Goal: Task Accomplishment & Management: Complete application form

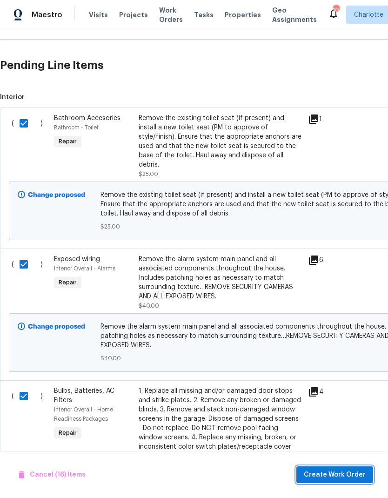
click at [351, 475] on span "Create Work Order" at bounding box center [335, 475] width 62 height 12
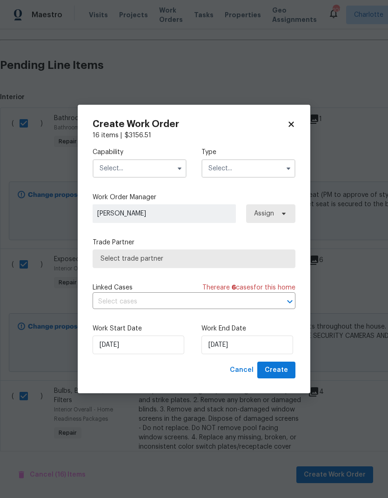
click at [153, 170] on input "text" at bounding box center [140, 168] width 94 height 19
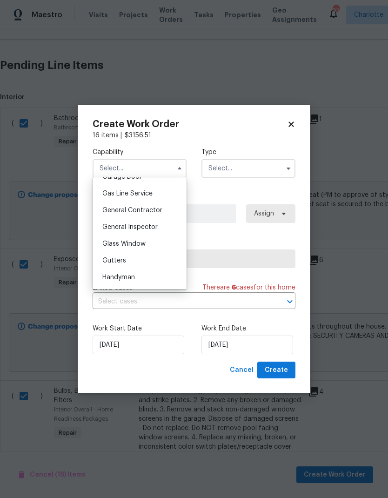
click at [168, 212] on div "General Contractor" at bounding box center [139, 210] width 89 height 17
type input "General Contractor"
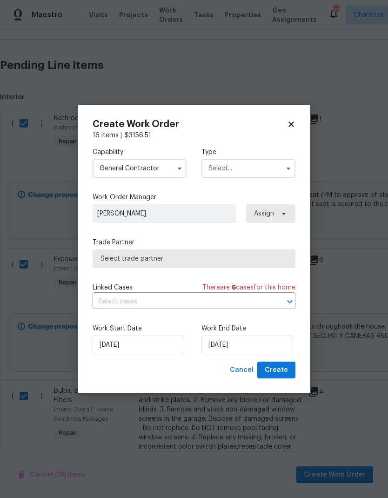
click at [268, 167] on input "text" at bounding box center [248, 168] width 94 height 19
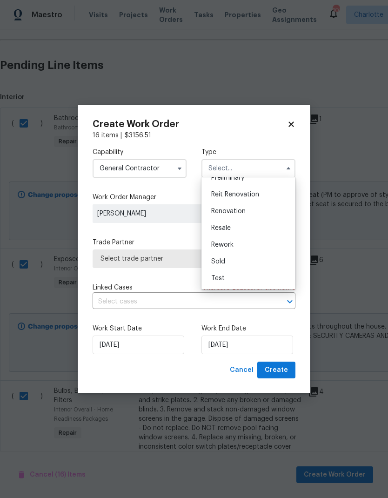
click at [248, 212] on div "Renovation" at bounding box center [248, 211] width 89 height 17
type input "Renovation"
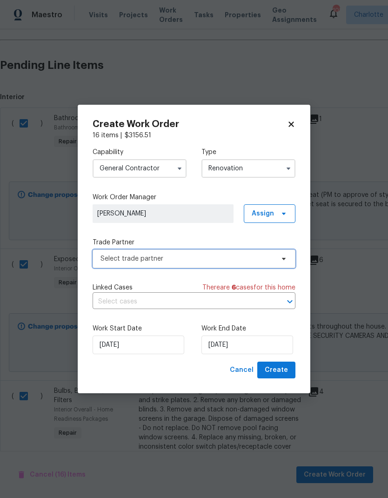
click at [287, 257] on icon at bounding box center [283, 258] width 7 height 7
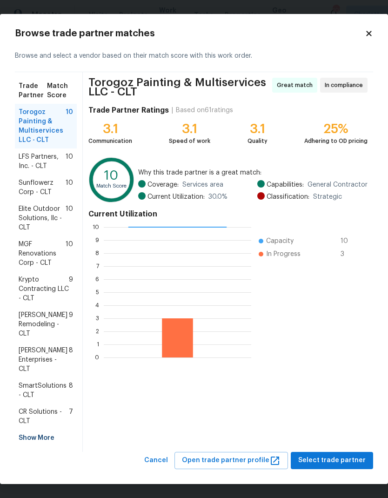
click at [17, 433] on div "Show More" at bounding box center [46, 437] width 62 height 17
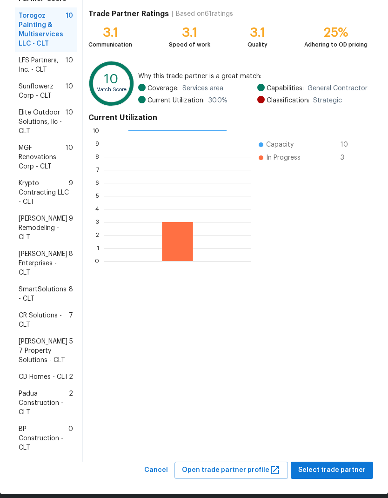
click at [25, 432] on span "BP Construction - CLT" at bounding box center [44, 438] width 50 height 28
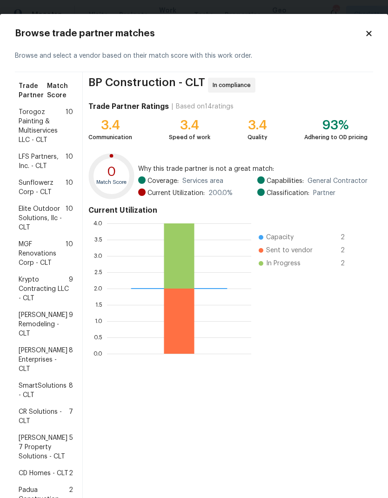
click at [27, 289] on span "Krypto Contracting LLC - CLT" at bounding box center [44, 289] width 50 height 28
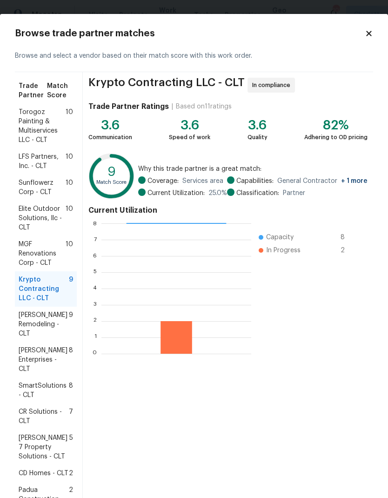
click at [26, 326] on span "Pino Remodeling - CLT" at bounding box center [44, 324] width 50 height 28
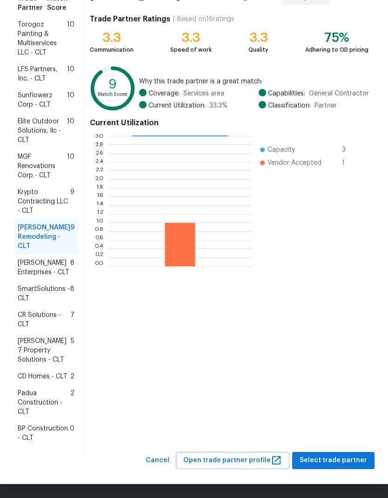
scroll to position [96, 0]
click at [29, 432] on span "BP Construction - CLT" at bounding box center [44, 433] width 52 height 19
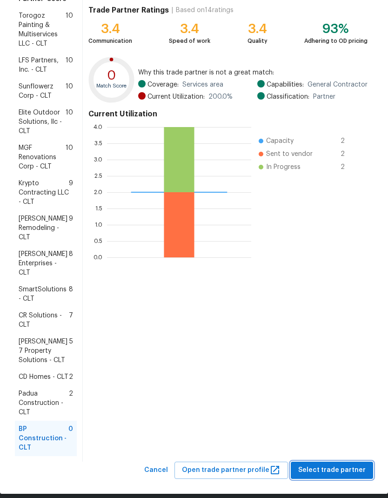
click at [347, 469] on span "Select trade partner" at bounding box center [331, 470] width 67 height 12
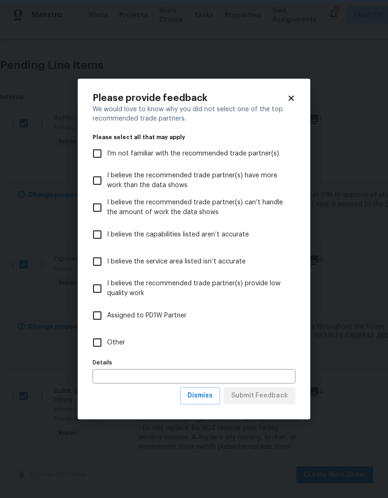
scroll to position [0, 0]
click at [213, 399] on span "Dismiss" at bounding box center [199, 396] width 25 height 12
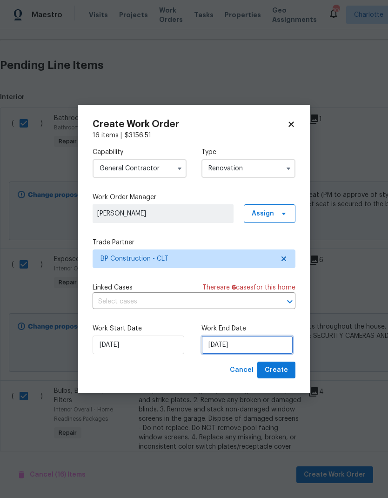
click at [242, 347] on input "[DATE]" at bounding box center [247, 344] width 92 height 19
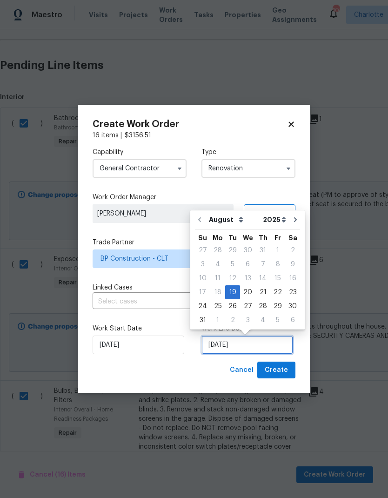
scroll to position [7, 0]
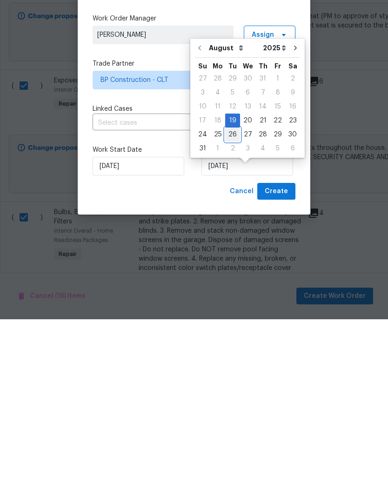
click at [233, 307] on div "26" at bounding box center [232, 313] width 15 height 13
type input "[DATE]"
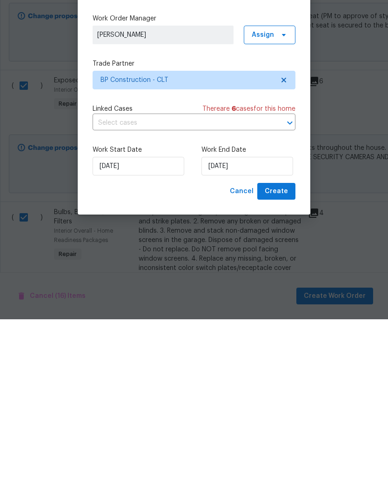
scroll to position [37, 0]
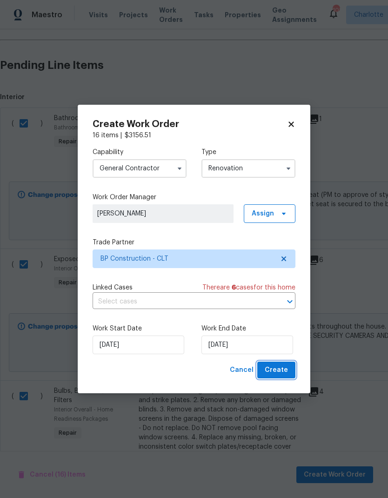
click at [288, 371] on button "Create" at bounding box center [276, 369] width 38 height 17
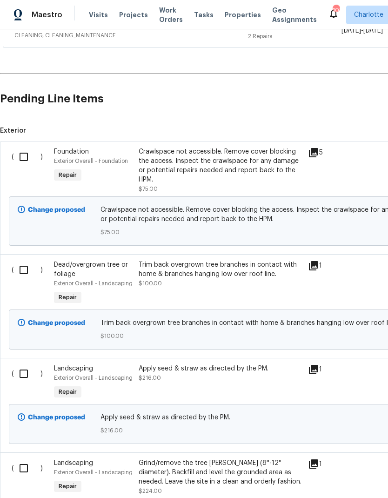
scroll to position [238, 0]
click at [25, 260] on input "checkbox" at bounding box center [27, 270] width 27 height 20
checkbox input "true"
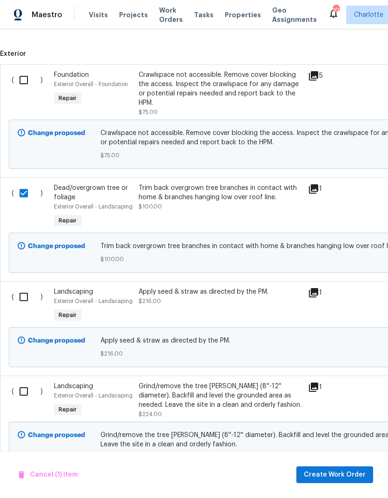
scroll to position [314, 0]
click at [25, 287] on input "checkbox" at bounding box center [27, 297] width 27 height 20
checkbox input "true"
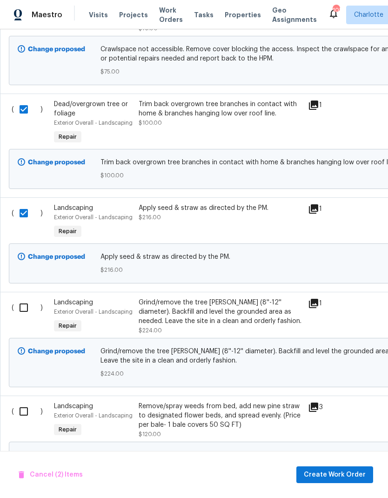
scroll to position [397, 0]
click at [28, 298] on input "checkbox" at bounding box center [27, 308] width 27 height 20
checkbox input "true"
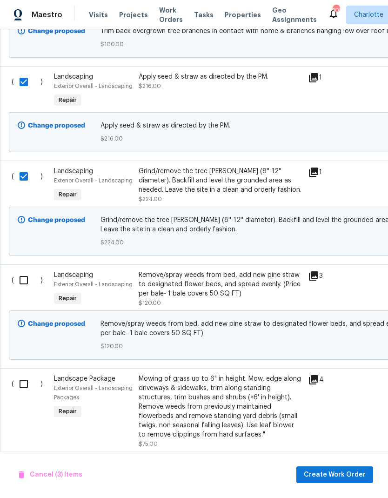
scroll to position [527, 0]
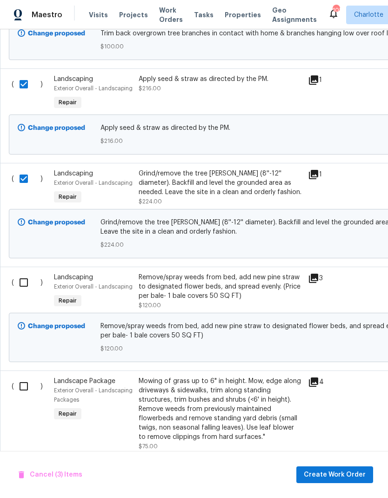
click at [24, 273] on input "checkbox" at bounding box center [27, 283] width 27 height 20
checkbox input "true"
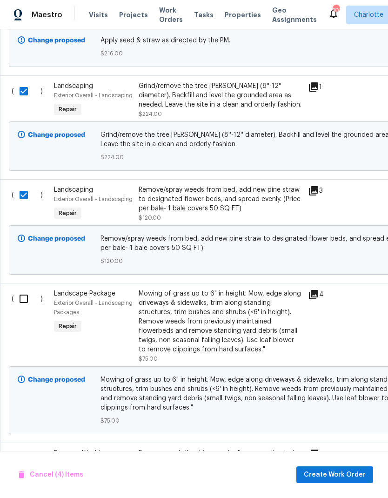
scroll to position [614, 0]
click at [27, 288] on input "checkbox" at bounding box center [27, 298] width 27 height 20
checkbox input "true"
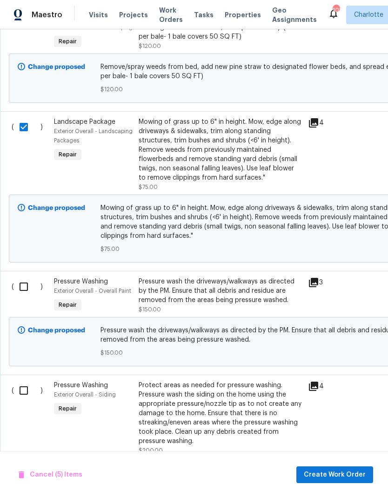
scroll to position [785, 0]
click at [23, 277] on input "checkbox" at bounding box center [27, 287] width 27 height 20
checkbox input "true"
click at [23, 381] on input "checkbox" at bounding box center [27, 391] width 27 height 20
checkbox input "true"
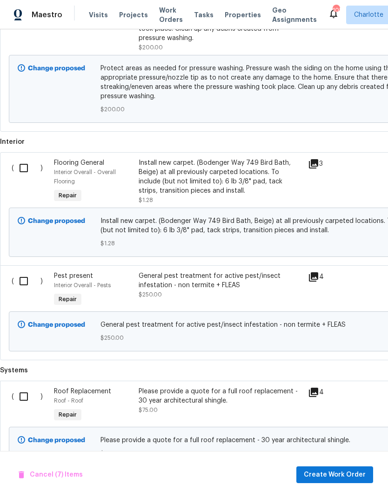
scroll to position [1188, 0]
click at [347, 472] on span "Create Work Order" at bounding box center [335, 475] width 62 height 12
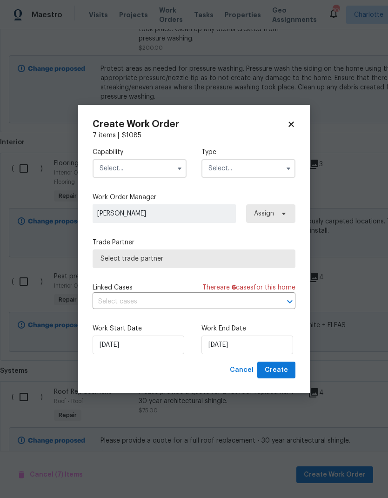
click at [168, 168] on input "text" at bounding box center [140, 168] width 94 height 19
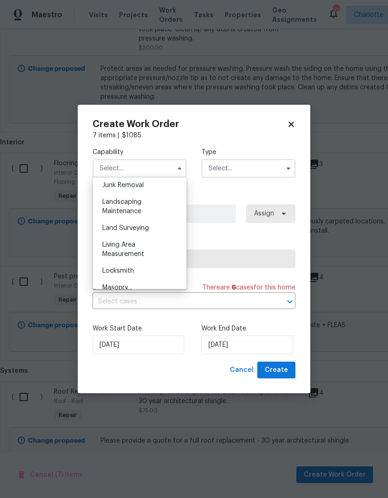
scroll to position [595, 0]
click at [155, 212] on div "Landscaping Maintenance" at bounding box center [139, 209] width 89 height 26
type input "Landscaping Maintenance"
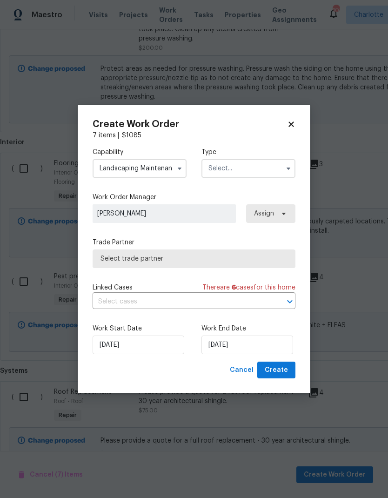
click at [261, 172] on input "text" at bounding box center [248, 168] width 94 height 19
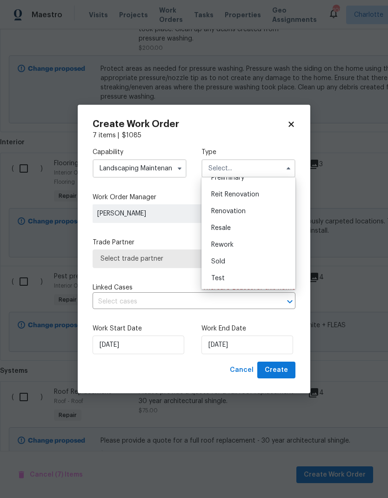
click at [253, 209] on div "Renovation" at bounding box center [248, 211] width 89 height 17
type input "Renovation"
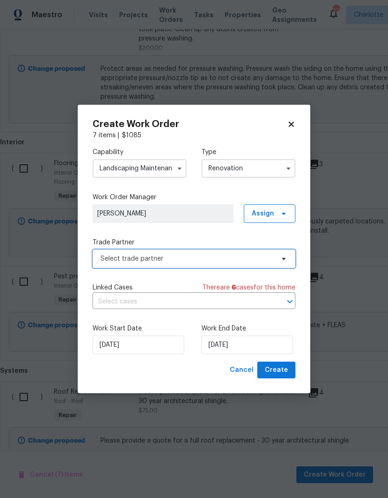
click at [280, 252] on span "Select trade partner" at bounding box center [194, 258] width 203 height 19
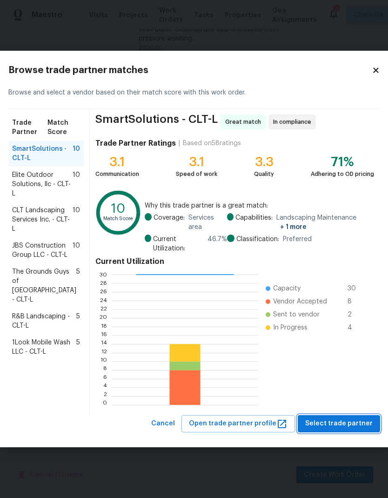
click at [343, 423] on span "Select trade partner" at bounding box center [338, 424] width 67 height 12
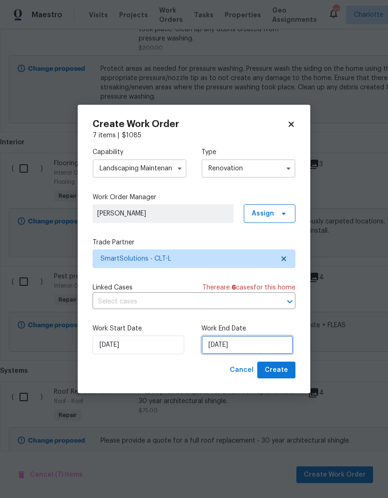
click at [240, 342] on input "[DATE]" at bounding box center [247, 344] width 92 height 19
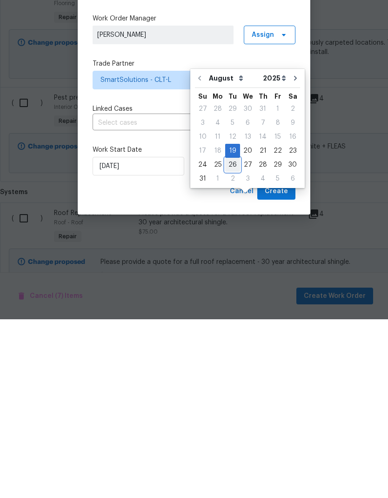
click at [230, 337] on div "26" at bounding box center [232, 343] width 15 height 13
type input "[DATE]"
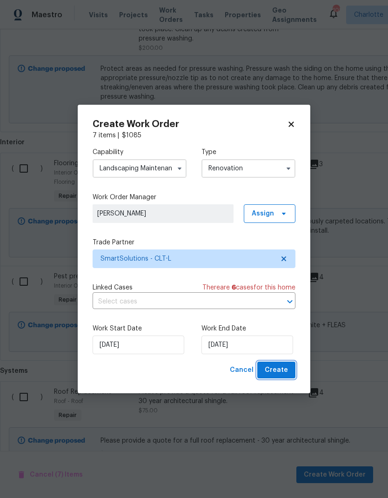
click at [284, 374] on span "Create" at bounding box center [276, 370] width 23 height 12
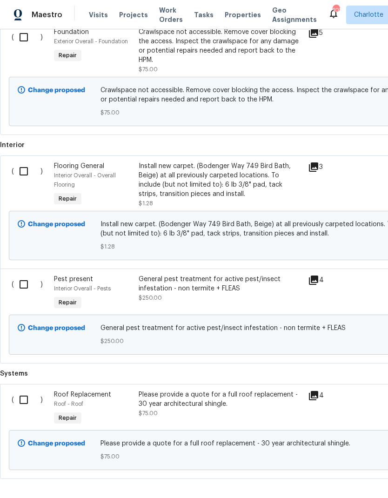
scroll to position [390, 0]
click at [21, 165] on input "checkbox" at bounding box center [27, 172] width 27 height 20
checkbox input "true"
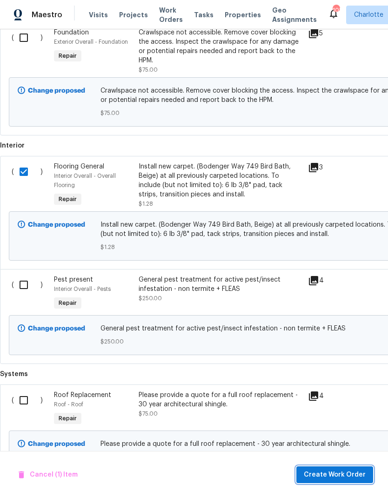
click at [340, 471] on span "Create Work Order" at bounding box center [335, 475] width 62 height 12
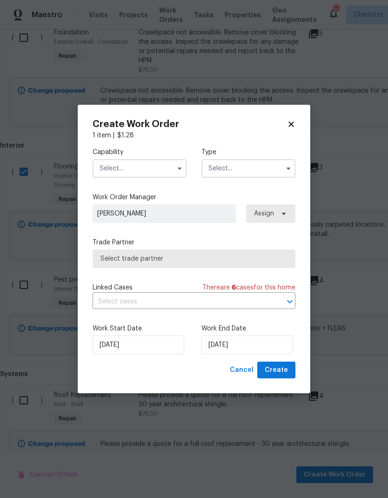
click at [152, 164] on input "text" at bounding box center [140, 168] width 94 height 19
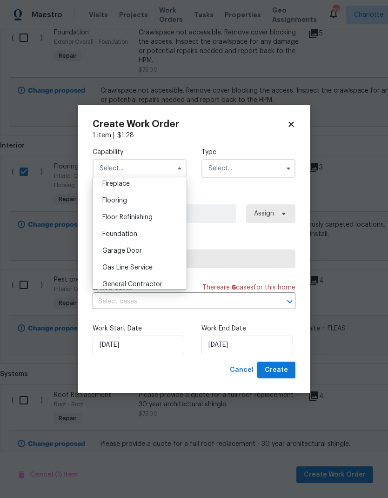
scroll to position [349, 0]
click at [154, 201] on div "Flooring" at bounding box center [139, 199] width 89 height 17
type input "Flooring"
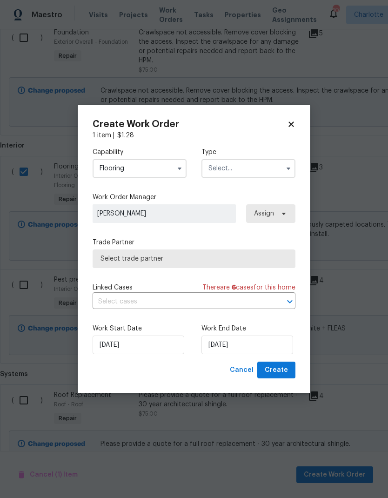
click at [262, 176] on input "text" at bounding box center [248, 168] width 94 height 19
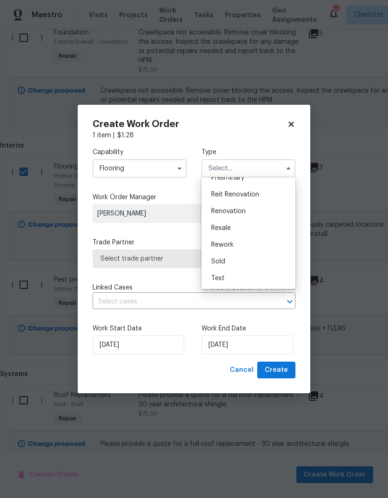
scroll to position [211, 0]
click at [249, 211] on div "Renovation" at bounding box center [248, 211] width 89 height 17
type input "Renovation"
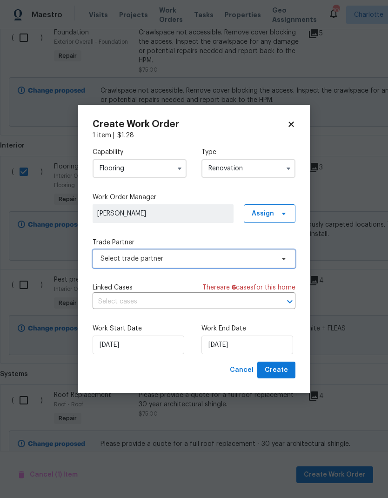
click at [278, 263] on span "Select trade partner" at bounding box center [194, 258] width 203 height 19
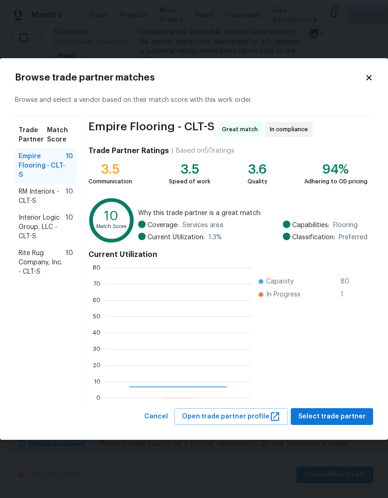
scroll to position [130, 146]
click at [28, 260] on span "Rite Rug Company, Inc. - CLT-S" at bounding box center [42, 262] width 47 height 28
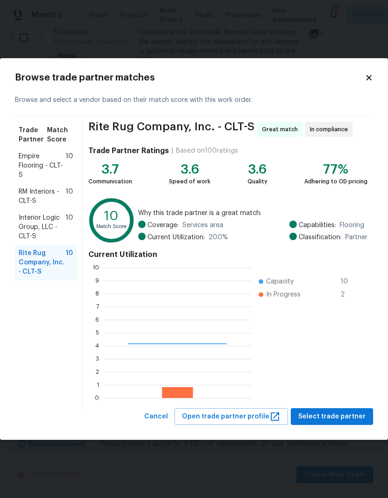
scroll to position [130, 147]
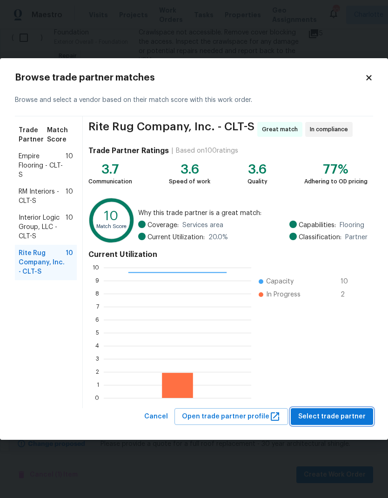
click at [345, 417] on span "Select trade partner" at bounding box center [331, 417] width 67 height 12
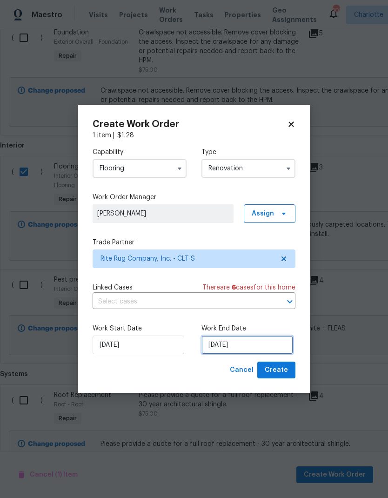
click at [235, 349] on input "8/19/2025" at bounding box center [247, 344] width 92 height 19
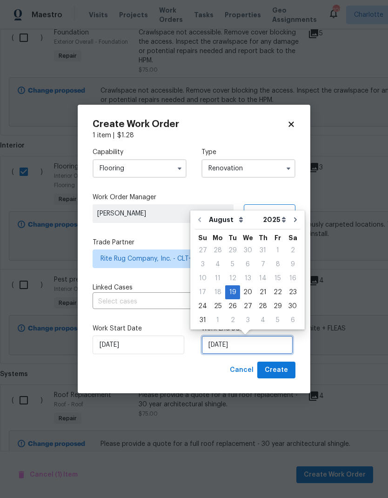
scroll to position [7, 0]
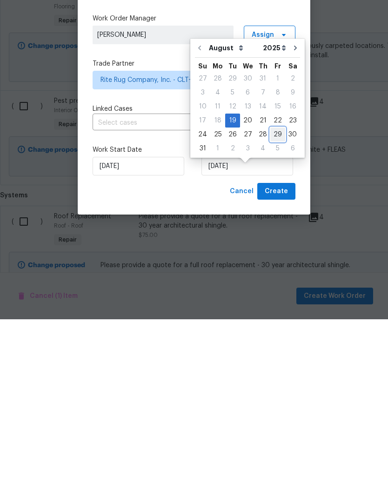
click at [277, 307] on div "29" at bounding box center [277, 313] width 15 height 13
type input "8/29/2025"
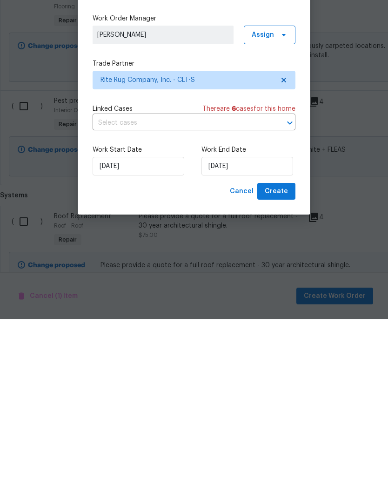
scroll to position [37, 0]
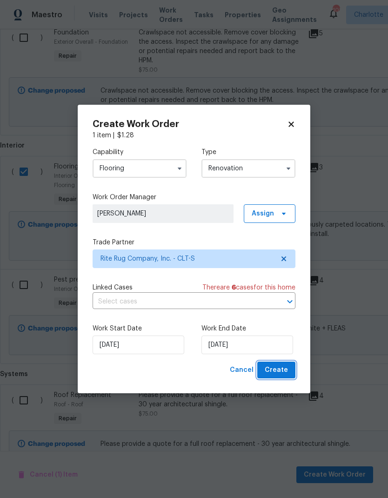
click at [285, 369] on span "Create" at bounding box center [276, 370] width 23 height 12
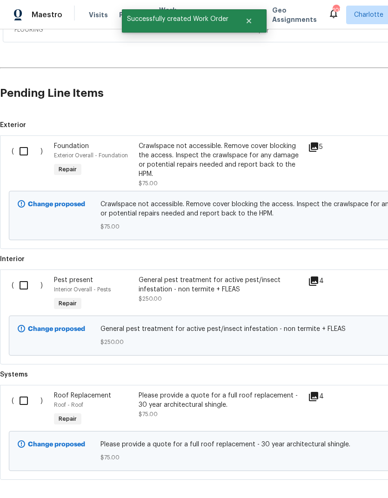
scroll to position [310, 0]
click at [25, 391] on input "checkbox" at bounding box center [27, 401] width 27 height 20
checkbox input "true"
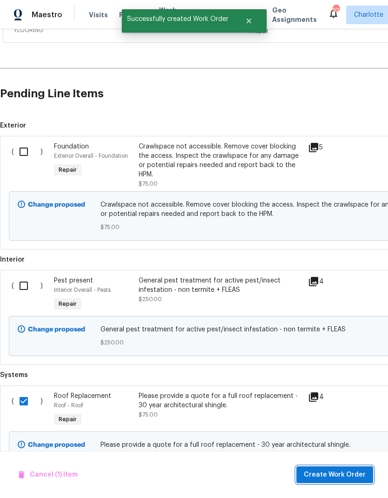
click at [344, 469] on span "Create Work Order" at bounding box center [335, 475] width 62 height 12
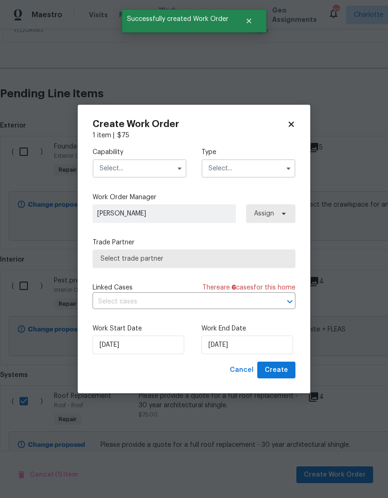
click at [143, 168] on input "text" at bounding box center [140, 168] width 94 height 19
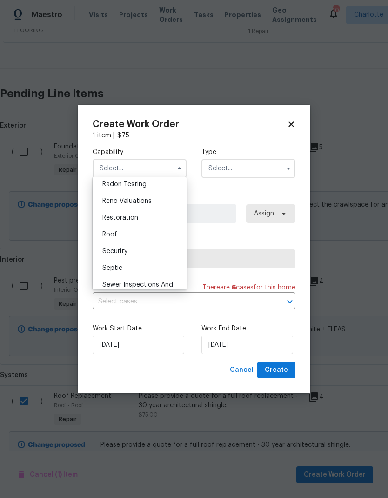
scroll to position [903, 0]
click at [160, 234] on div "Roof" at bounding box center [139, 233] width 89 height 17
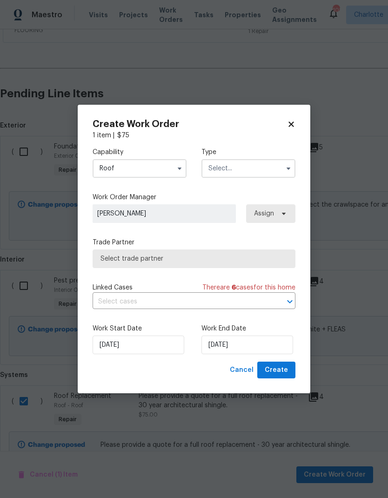
type input "Roof"
click at [243, 171] on input "text" at bounding box center [248, 168] width 94 height 19
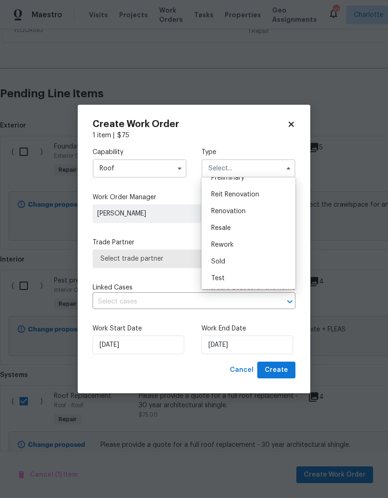
scroll to position [211, 0]
click at [251, 214] on div "Renovation" at bounding box center [248, 211] width 89 height 17
type input "Renovation"
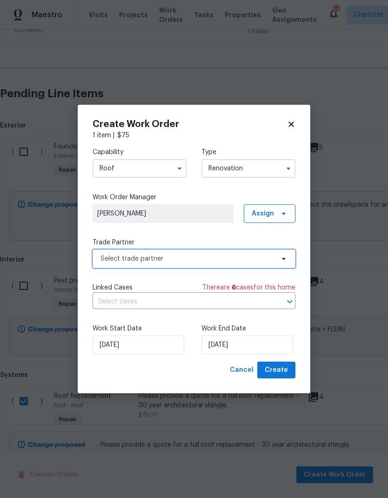
click at [276, 263] on span "Select trade partner" at bounding box center [194, 258] width 203 height 19
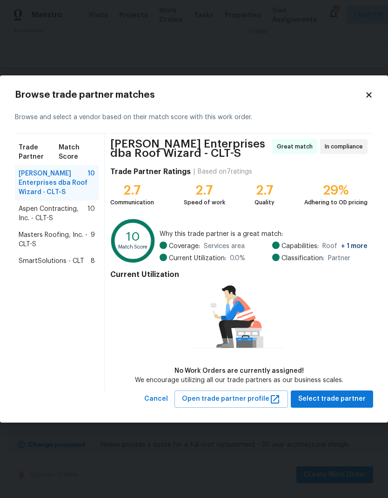
click at [24, 240] on span "Masters Roofing, Inc. - CLT-S" at bounding box center [55, 239] width 72 height 19
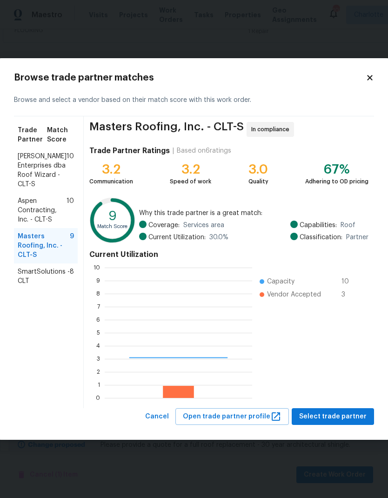
scroll to position [130, 147]
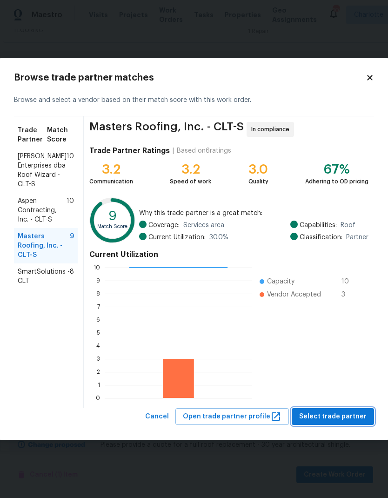
click at [343, 420] on span "Select trade partner" at bounding box center [332, 417] width 67 height 12
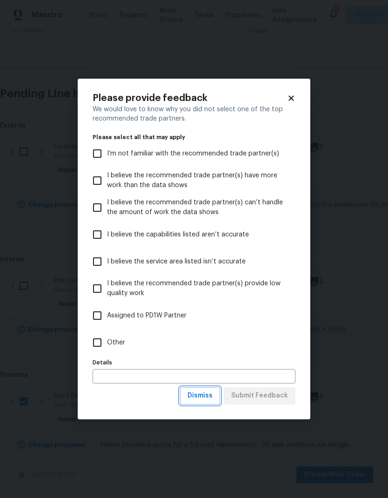
click at [203, 393] on span "Dismiss" at bounding box center [199, 396] width 25 height 12
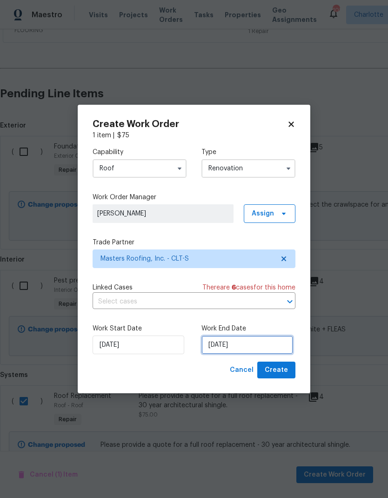
click at [240, 345] on input "[DATE]" at bounding box center [247, 344] width 92 height 19
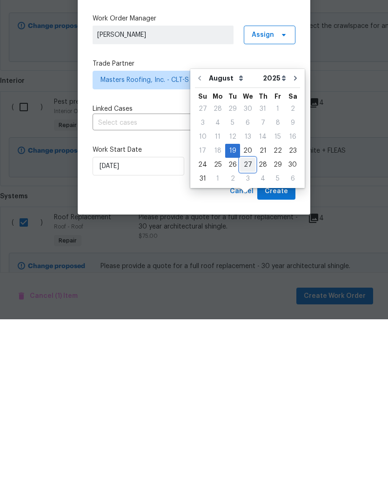
click at [244, 337] on div "27" at bounding box center [247, 343] width 15 height 13
type input "8/27/2025"
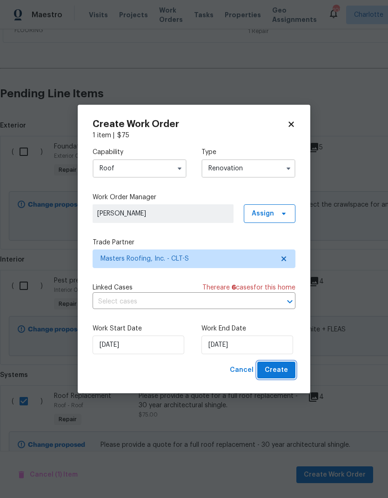
click at [280, 377] on button "Create" at bounding box center [276, 369] width 38 height 17
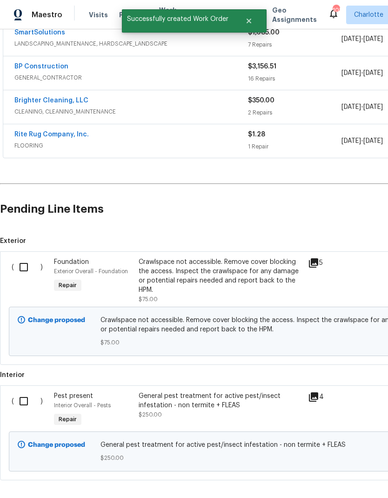
scroll to position [228, 0]
click at [18, 258] on input "checkbox" at bounding box center [27, 268] width 27 height 20
checkbox input "true"
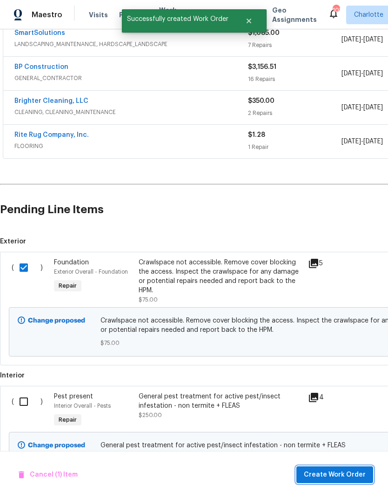
click at [340, 469] on span "Create Work Order" at bounding box center [335, 475] width 62 height 12
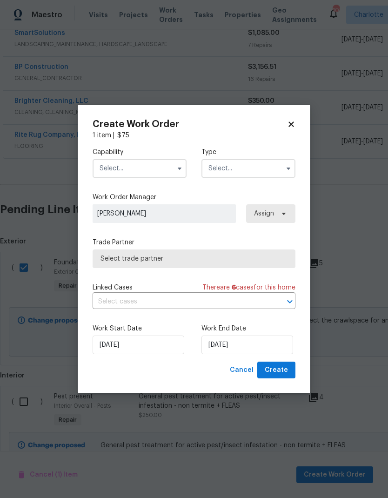
click at [155, 176] on input "text" at bounding box center [140, 168] width 94 height 19
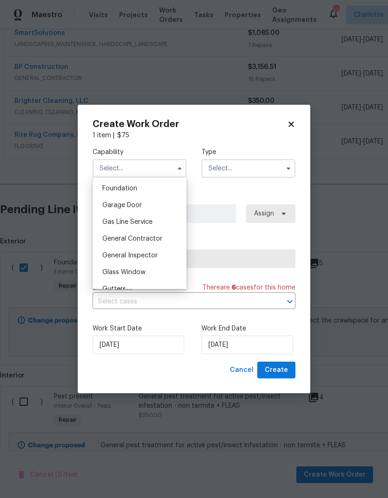
scroll to position [380, 0]
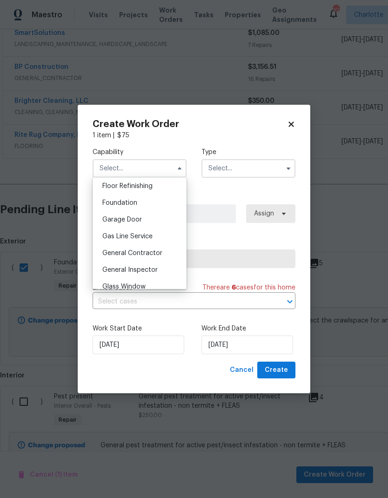
click at [164, 202] on div "Foundation" at bounding box center [139, 202] width 89 height 17
type input "Foundation"
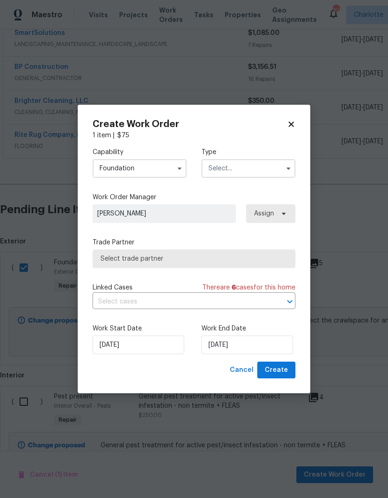
click at [258, 171] on input "text" at bounding box center [248, 168] width 94 height 19
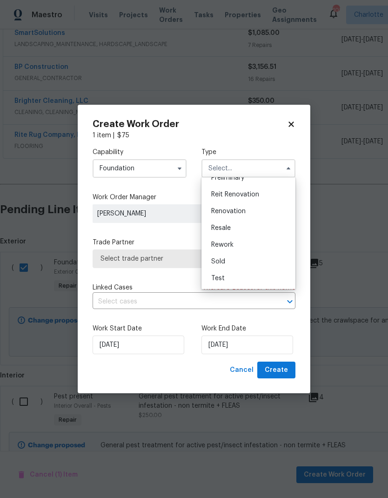
scroll to position [211, 0]
click at [253, 213] on div "Renovation" at bounding box center [248, 211] width 89 height 17
type input "Renovation"
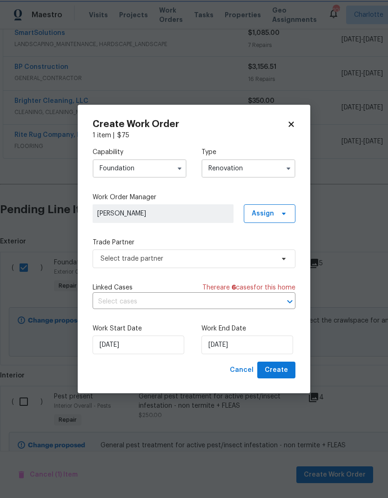
scroll to position [0, 0]
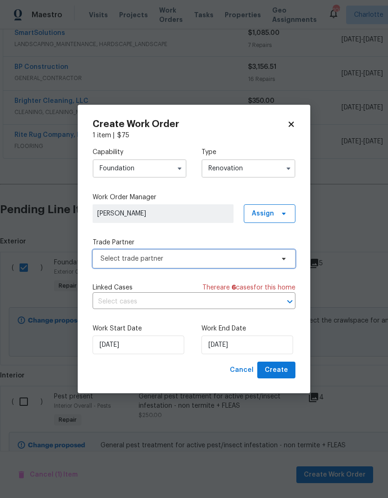
click at [280, 255] on span at bounding box center [282, 258] width 10 height 7
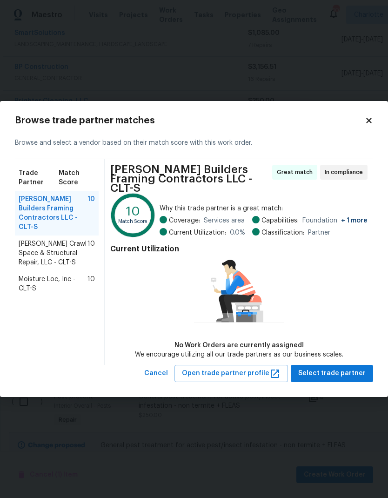
click at [27, 279] on span "Moisture Loc, Inc - CLT-S" at bounding box center [53, 283] width 69 height 19
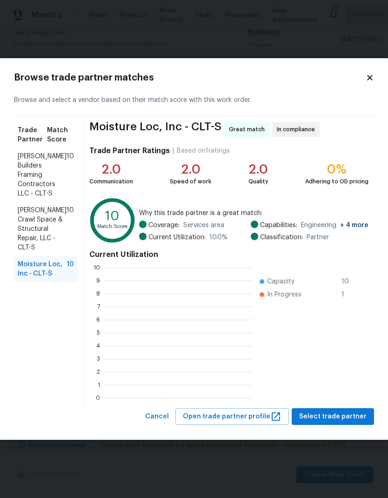
scroll to position [1, 1]
click at [24, 171] on span "Peterson Builders Framing Contractors LLC - CLT-S" at bounding box center [42, 175] width 49 height 47
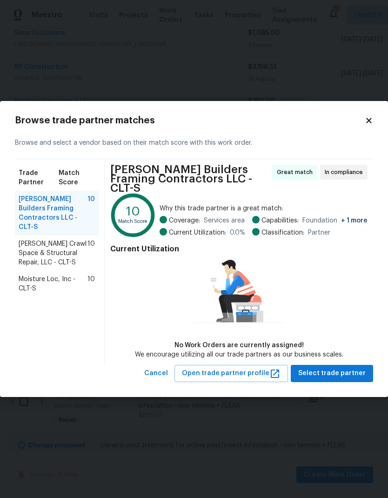
click at [30, 247] on span "Falcone Crawl Space & Structural Repair, LLC - CLT-S" at bounding box center [53, 253] width 69 height 28
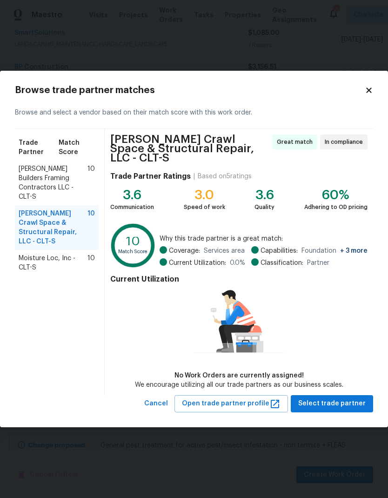
click at [36, 184] on span "Peterson Builders Framing Contractors LLC - CLT-S" at bounding box center [53, 182] width 69 height 37
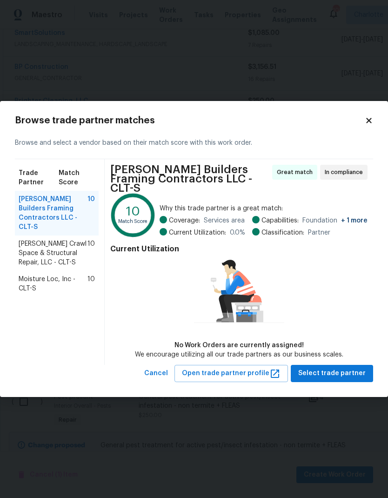
click at [28, 251] on span "Falcone Crawl Space & Structural Repair, LLC - CLT-S" at bounding box center [53, 253] width 69 height 28
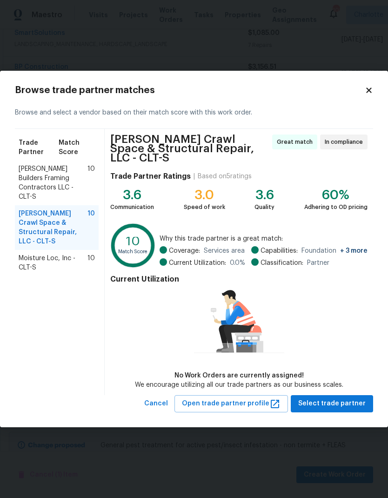
click at [23, 253] on span "Moisture Loc, Inc - CLT-S" at bounding box center [53, 262] width 69 height 19
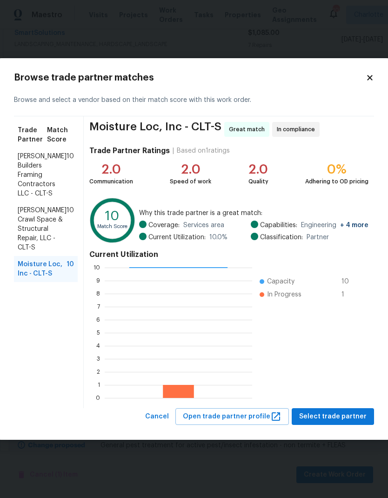
click at [31, 225] on span "Falcone Crawl Space & Structural Repair, LLC - CLT-S" at bounding box center [42, 229] width 49 height 47
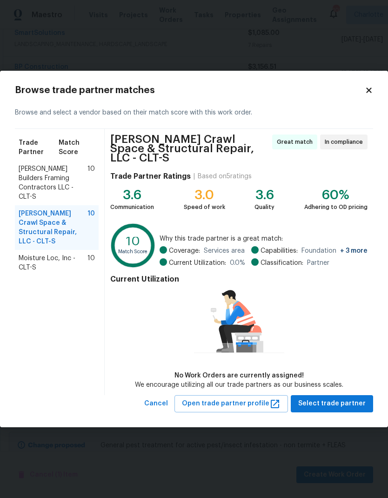
click at [41, 253] on span "Moisture Loc, Inc - CLT-S" at bounding box center [53, 262] width 69 height 19
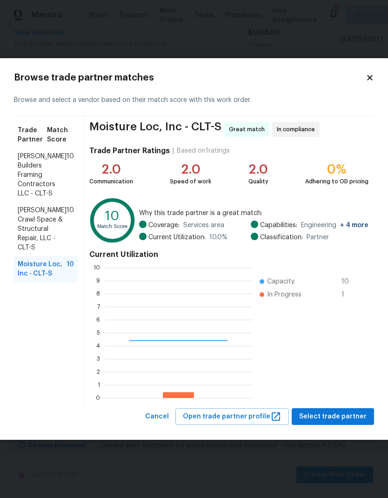
scroll to position [130, 147]
click at [27, 223] on span "Falcone Crawl Space & Structural Repair, LLC - CLT-S" at bounding box center [42, 229] width 49 height 47
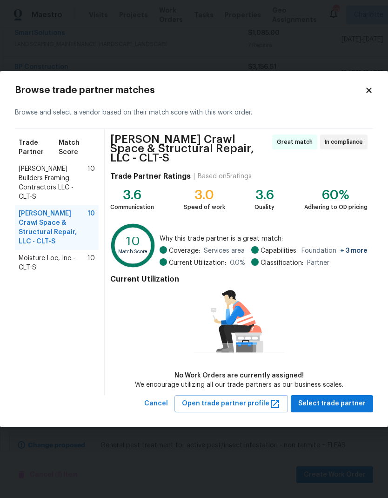
click at [32, 253] on span "Moisture Loc, Inc - CLT-S" at bounding box center [53, 262] width 69 height 19
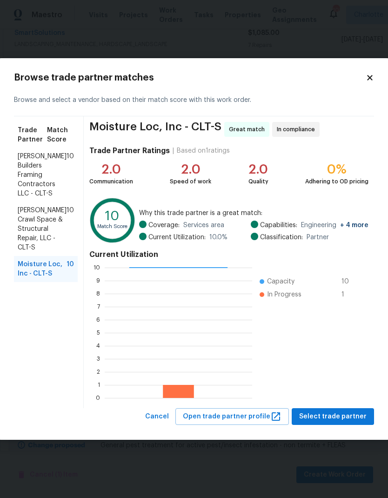
click at [29, 231] on span "Falcone Crawl Space & Structural Repair, LLC - CLT-S" at bounding box center [42, 229] width 49 height 47
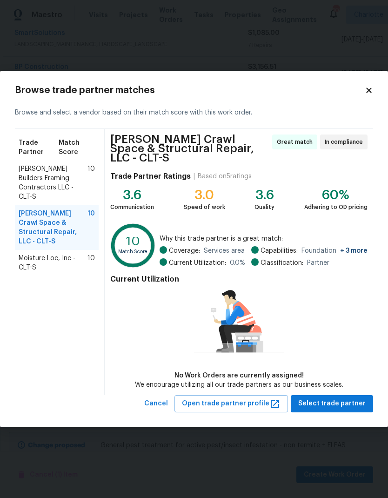
click at [25, 181] on span "Peterson Builders Framing Contractors LLC - CLT-S" at bounding box center [53, 182] width 69 height 37
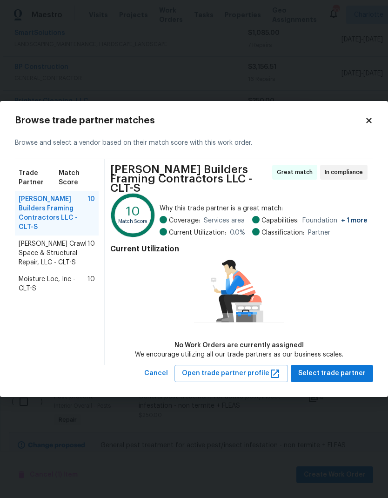
click at [36, 247] on span "Falcone Crawl Space & Structural Repair, LLC - CLT-S" at bounding box center [53, 253] width 69 height 28
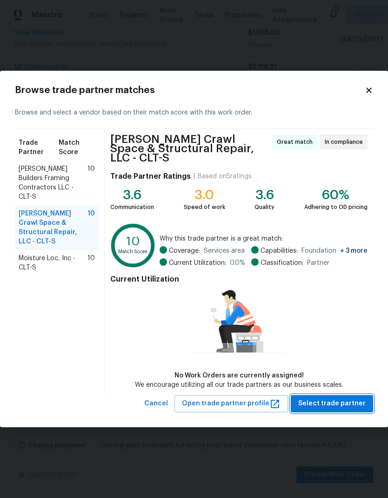
click at [340, 407] on button "Select trade partner" at bounding box center [332, 403] width 82 height 17
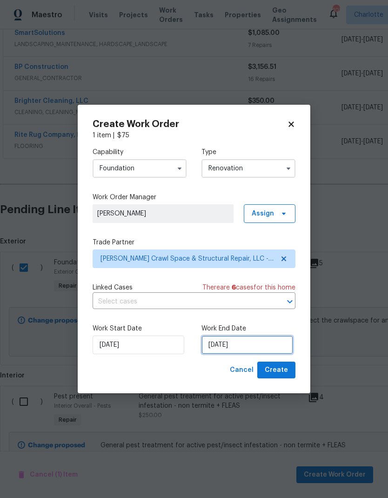
click at [246, 343] on input "[DATE]" at bounding box center [247, 344] width 92 height 19
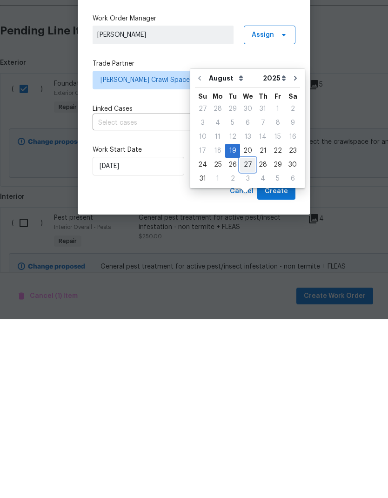
click at [247, 337] on div "27" at bounding box center [247, 343] width 15 height 13
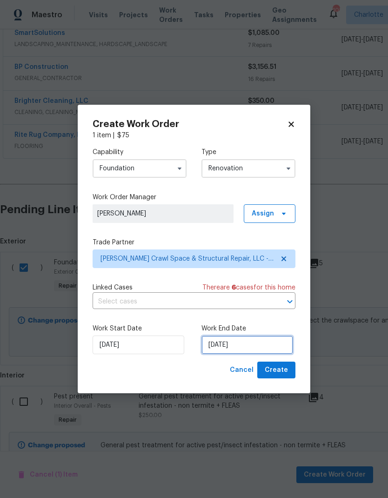
click at [230, 349] on input "8/27/2025" at bounding box center [247, 344] width 92 height 19
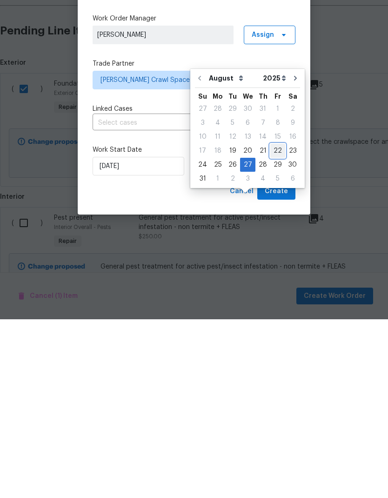
click at [275, 323] on div "22" at bounding box center [277, 329] width 15 height 13
type input "[DATE]"
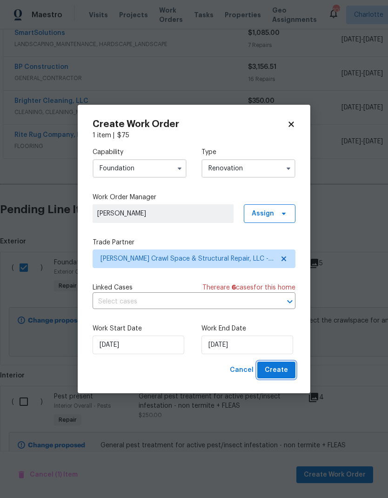
click at [285, 371] on span "Create" at bounding box center [276, 370] width 23 height 12
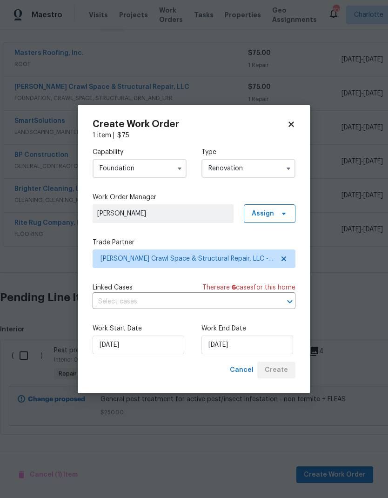
scroll to position [128, 0]
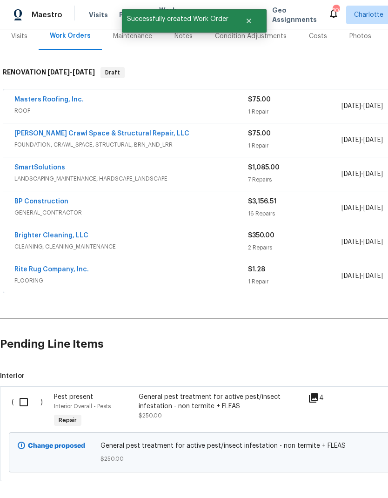
click at [22, 392] on input "checkbox" at bounding box center [27, 402] width 27 height 20
checkbox input "true"
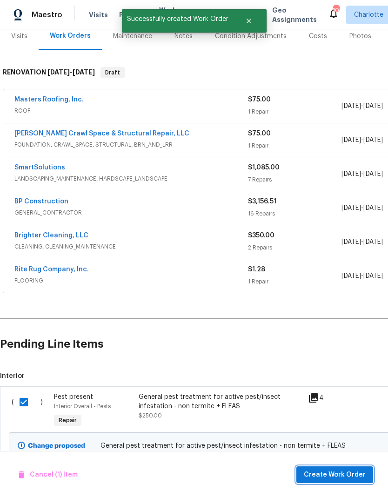
click at [341, 477] on span "Create Work Order" at bounding box center [335, 475] width 62 height 12
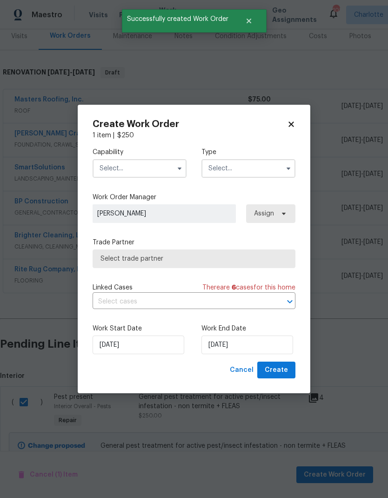
click at [148, 176] on input "text" at bounding box center [140, 168] width 94 height 19
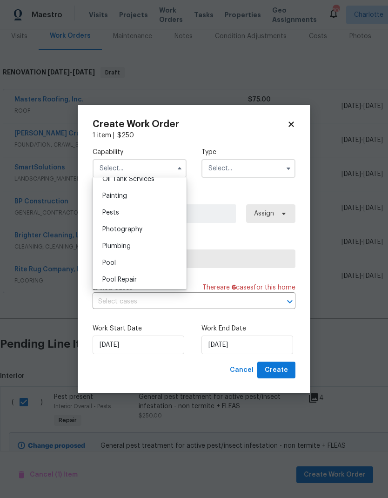
scroll to position [774, 0]
click at [171, 210] on div "Pests" at bounding box center [139, 211] width 89 height 17
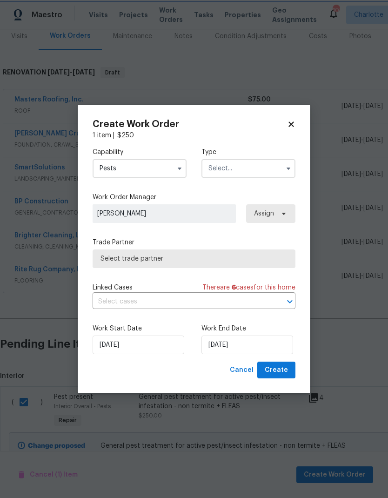
type input "Pests"
click at [260, 166] on input "text" at bounding box center [248, 168] width 94 height 19
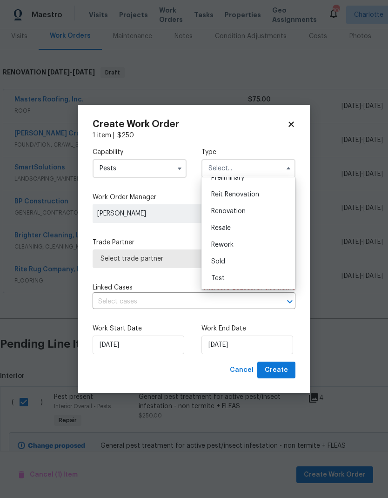
scroll to position [211, 0]
click at [252, 217] on div "Renovation" at bounding box center [248, 211] width 89 height 17
type input "Renovation"
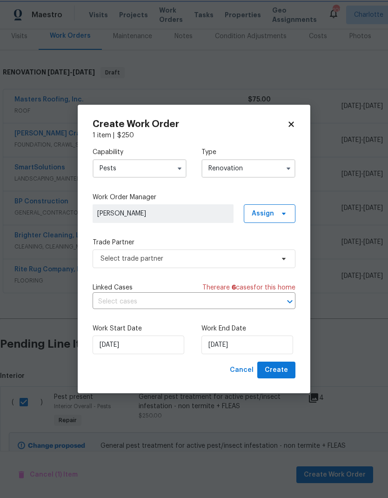
scroll to position [0, 0]
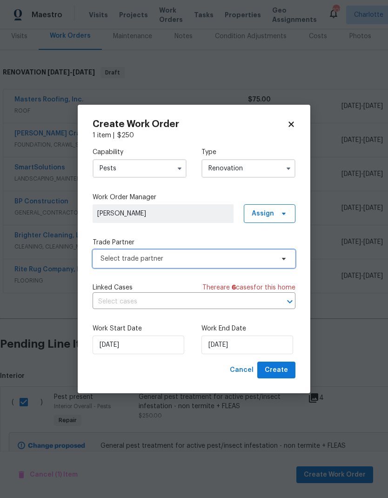
click at [286, 255] on icon at bounding box center [283, 258] width 7 height 7
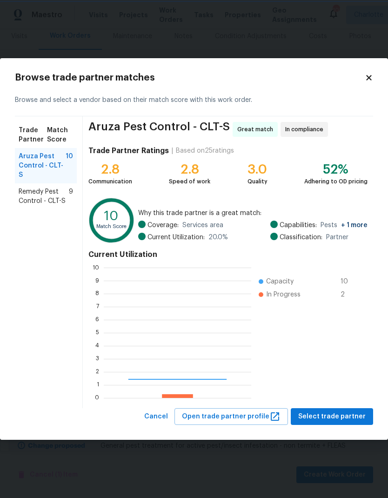
scroll to position [130, 147]
click at [25, 187] on span "Remedy Pest Control - CLT-S" at bounding box center [44, 196] width 50 height 19
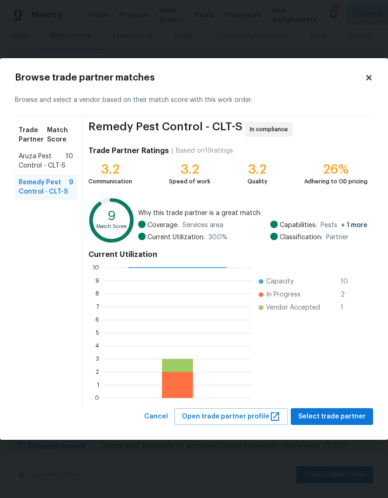
click at [28, 165] on span "Aruza Pest Control - CLT-S" at bounding box center [42, 161] width 47 height 19
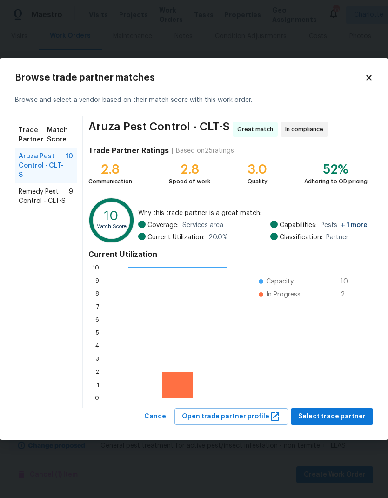
click at [31, 187] on span "Remedy Pest Control - CLT-S" at bounding box center [44, 196] width 50 height 19
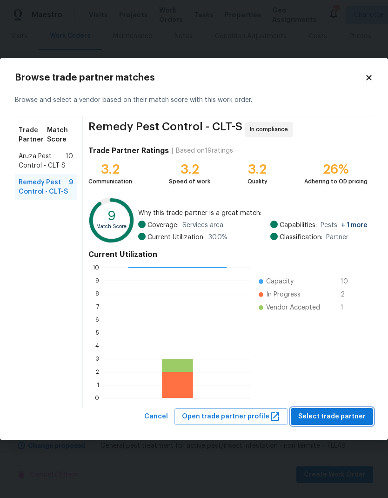
click at [352, 414] on span "Select trade partner" at bounding box center [331, 417] width 67 height 12
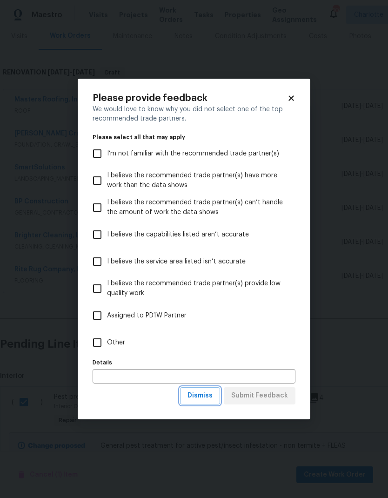
click at [213, 398] on span "Dismiss" at bounding box center [199, 396] width 25 height 12
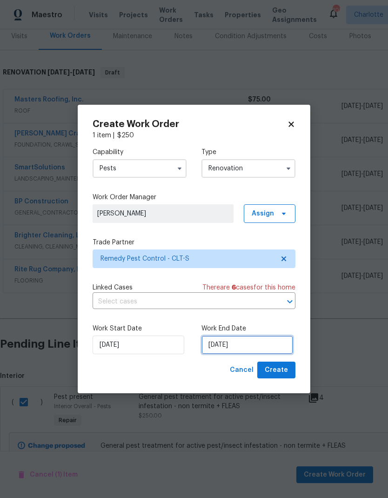
click at [243, 354] on input "[DATE]" at bounding box center [247, 344] width 92 height 19
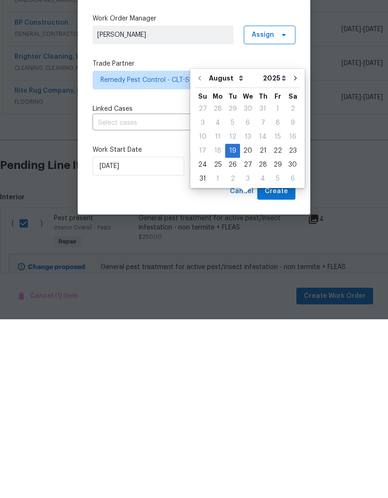
click at [301, 108] on div "Create Work Order 1 item | $ 250 Capability Pests Type Renovation Work Order Ma…" at bounding box center [194, 249] width 233 height 289
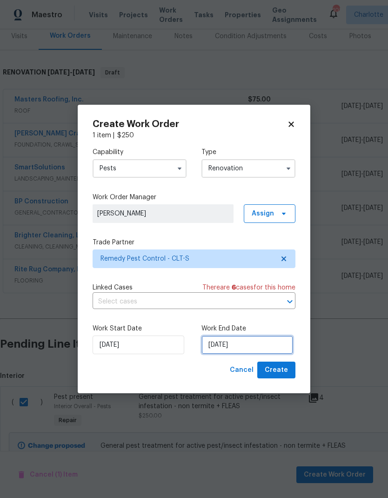
click at [243, 351] on input "[DATE]" at bounding box center [247, 344] width 92 height 19
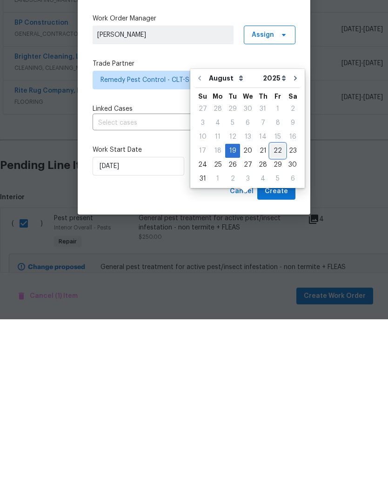
click at [275, 323] on div "22" at bounding box center [277, 329] width 15 height 13
type input "[DATE]"
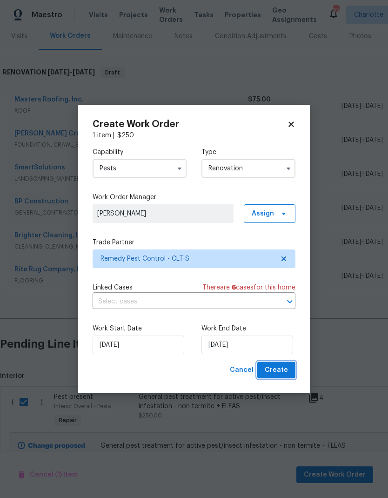
click at [279, 365] on span "Create" at bounding box center [276, 370] width 23 height 12
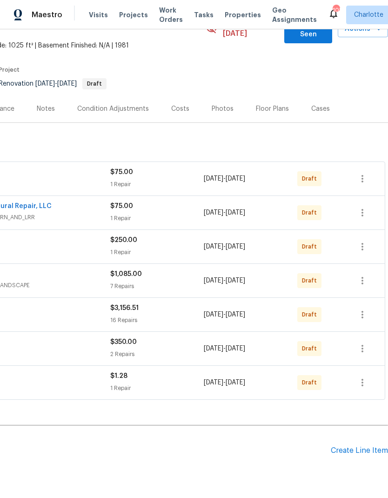
scroll to position [55, 138]
click at [366, 173] on icon "button" at bounding box center [362, 178] width 11 height 11
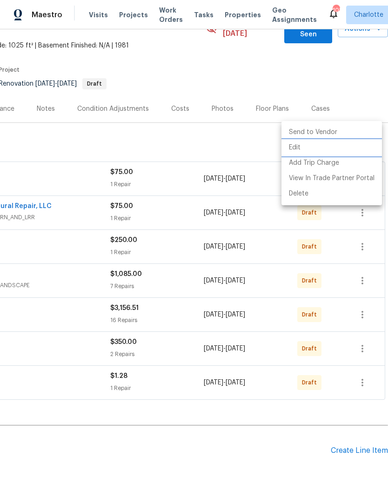
click at [297, 152] on li "Edit" at bounding box center [331, 147] width 100 height 15
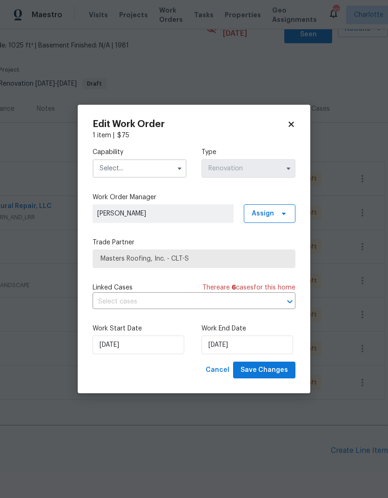
click at [165, 170] on input "text" at bounding box center [140, 168] width 94 height 19
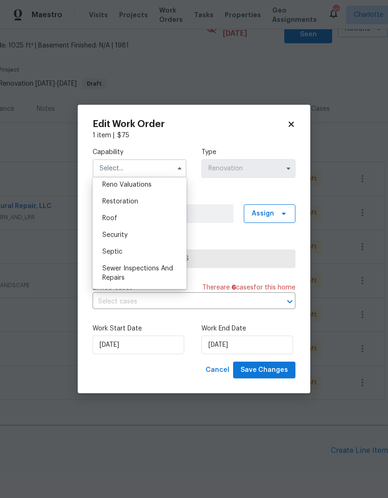
scroll to position [909, 0]
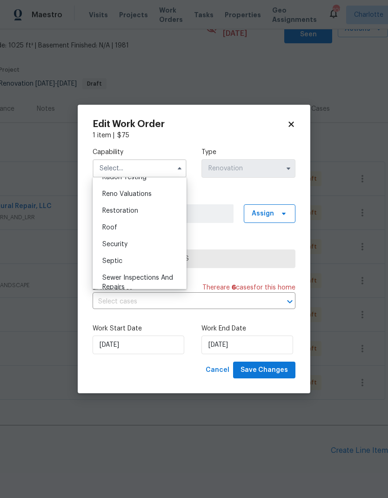
click at [161, 225] on div "Roof" at bounding box center [139, 227] width 89 height 17
type input "Roof"
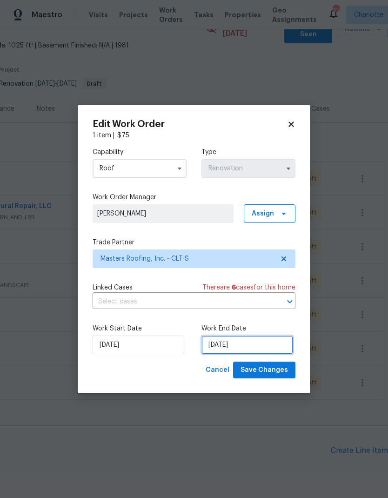
click at [235, 347] on input "8/27/2025" at bounding box center [247, 344] width 92 height 19
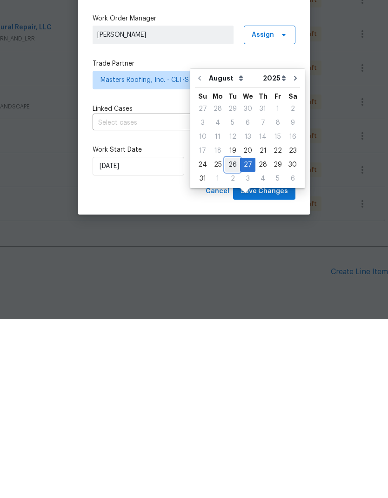
click at [229, 337] on div "26" at bounding box center [232, 343] width 15 height 13
type input "[DATE]"
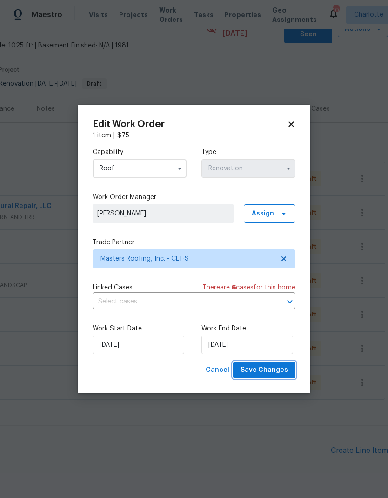
click at [280, 376] on span "Save Changes" at bounding box center [263, 370] width 47 height 12
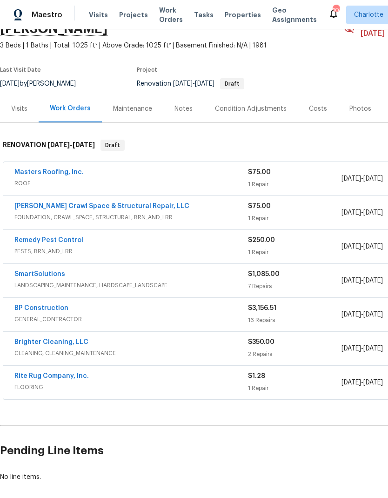
scroll to position [55, 0]
click at [314, 104] on div "Costs" at bounding box center [318, 108] width 18 height 9
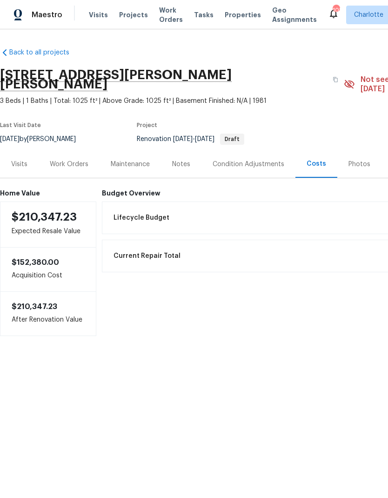
click at [77, 160] on div "Work Orders" at bounding box center [69, 164] width 39 height 9
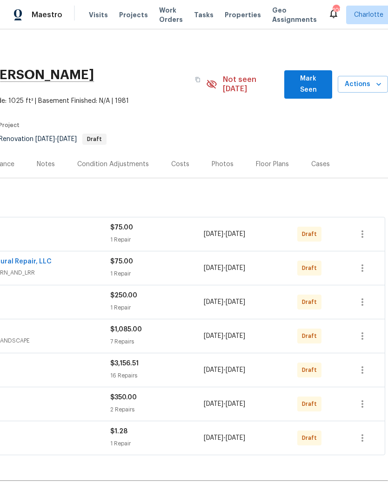
scroll to position [0, 138]
click at [312, 80] on span "Mark Seen" at bounding box center [308, 84] width 33 height 23
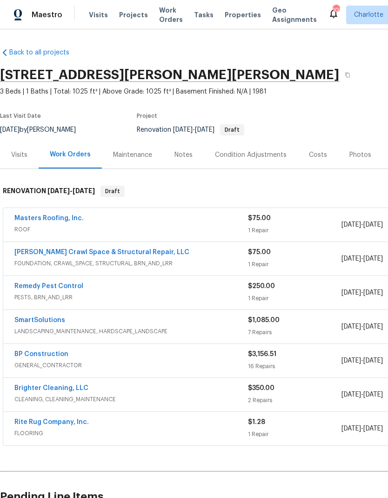
scroll to position [0, 0]
click at [47, 16] on span "Maestro" at bounding box center [47, 14] width 31 height 9
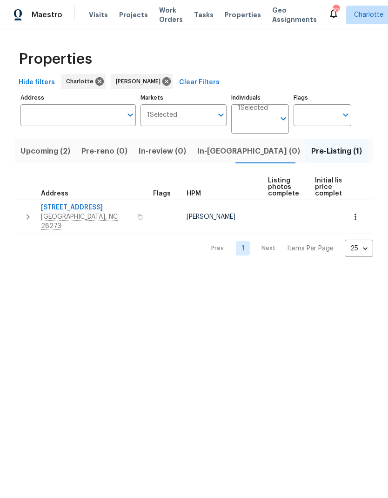
click at [35, 150] on span "Upcoming (2)" at bounding box center [45, 151] width 50 height 13
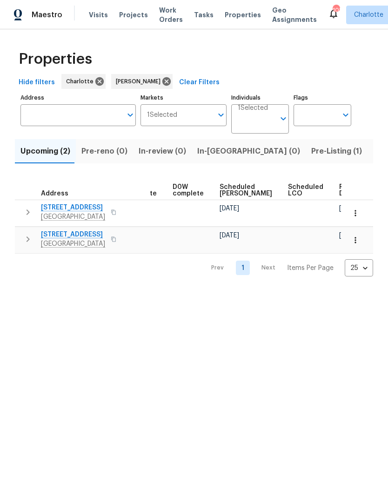
scroll to position [0, 233]
click at [340, 196] on span "Ready Date" at bounding box center [350, 190] width 20 height 13
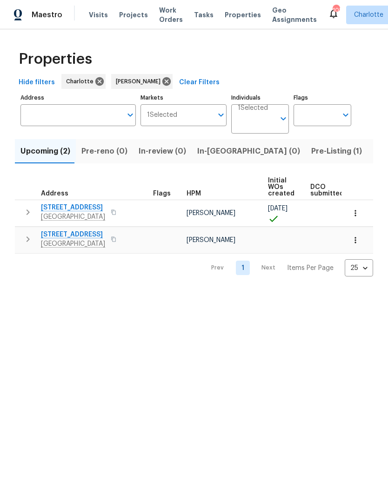
click at [345, 291] on html "Maestro Visits Projects Work Orders Tasks Properties Geo Assignments 102 Charlo…" at bounding box center [194, 145] width 388 height 291
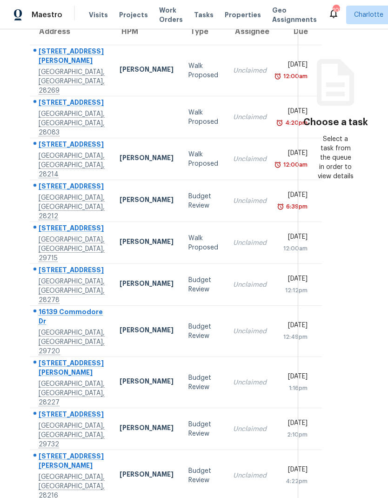
scroll to position [91, 0]
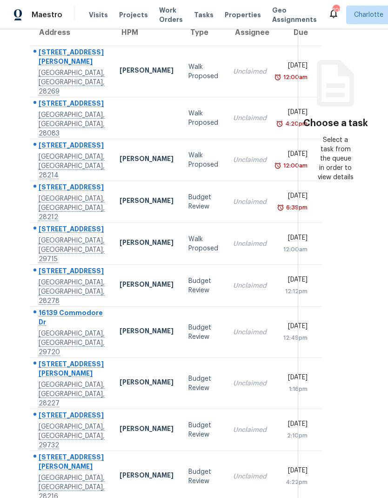
click at [350, 326] on section "Choose a task Select a task from the queue in order to view details" at bounding box center [335, 232] width 75 height 588
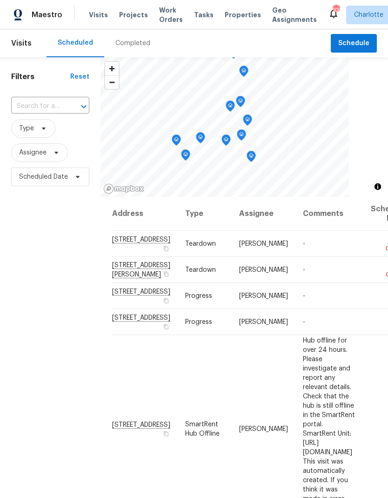
click at [129, 48] on div "Completed" at bounding box center [132, 43] width 57 height 28
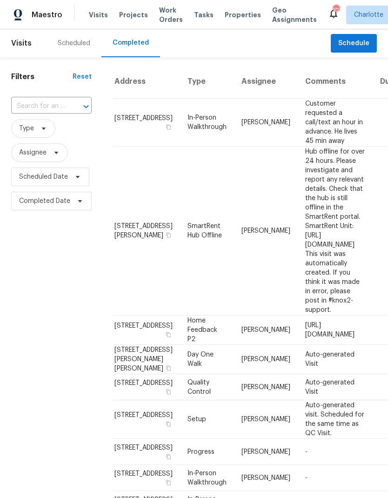
click at [72, 107] on div at bounding box center [79, 106] width 24 height 13
type input "8524"
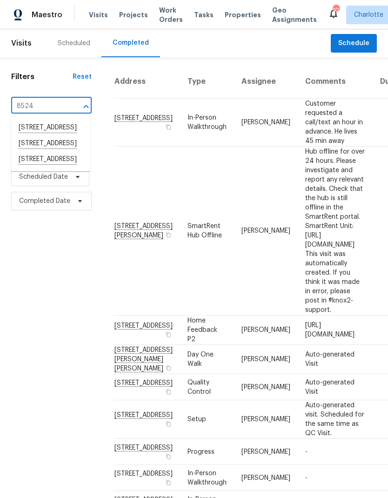
click at [69, 167] on li "[STREET_ADDRESS]" at bounding box center [50, 160] width 79 height 16
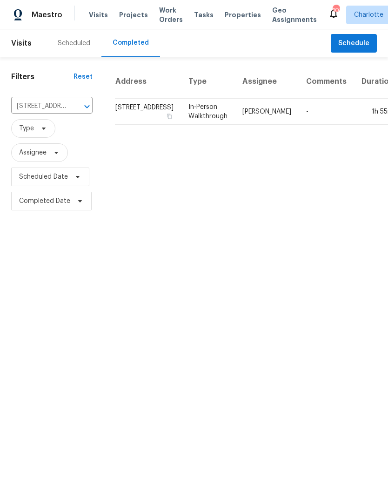
click at [123, 113] on td "[STREET_ADDRESS]" at bounding box center [148, 112] width 66 height 26
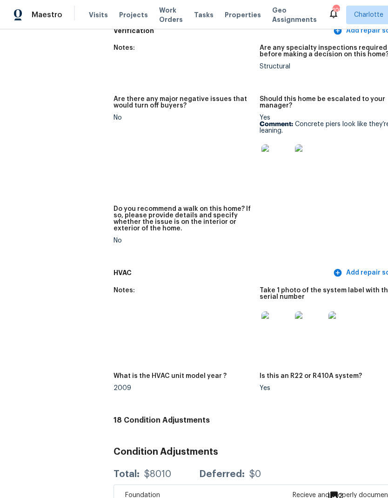
scroll to position [2819, 0]
click at [261, 144] on img at bounding box center [276, 159] width 30 height 30
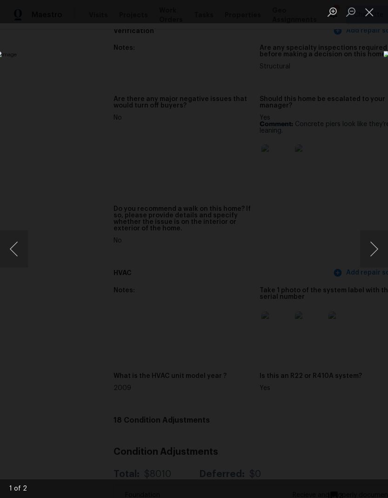
click at [368, 257] on button "Next image" at bounding box center [374, 248] width 28 height 37
click at [15, 253] on button "Previous image" at bounding box center [14, 248] width 28 height 37
click at [373, 9] on button "Close lightbox" at bounding box center [369, 12] width 19 height 16
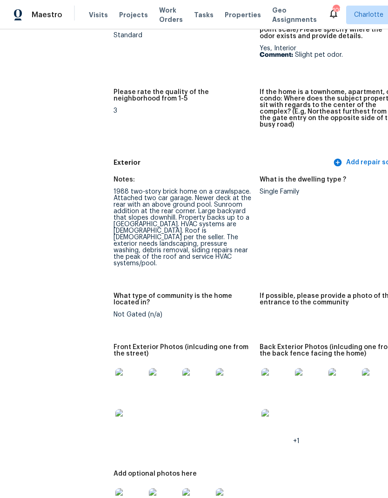
scroll to position [320, 0]
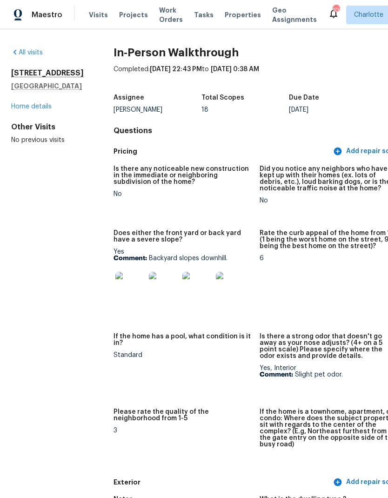
scroll to position [0, 0]
click at [47, 20] on div "Maestro" at bounding box center [31, 15] width 62 height 19
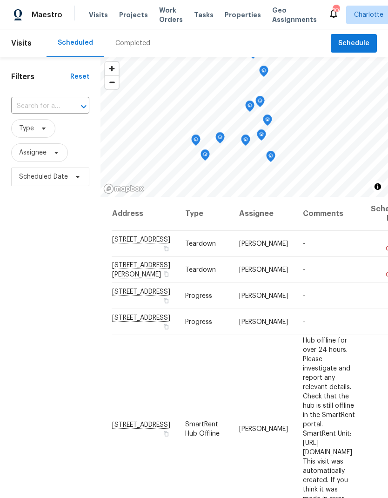
click at [128, 17] on span "Projects" at bounding box center [133, 14] width 29 height 9
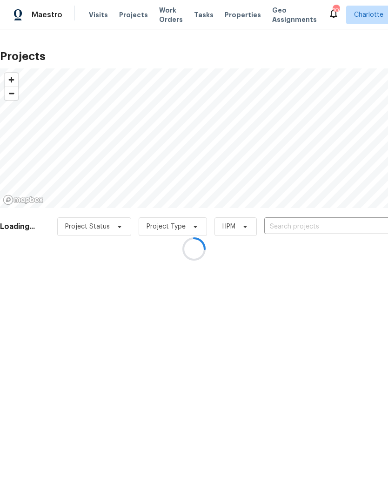
click at [306, 229] on div at bounding box center [194, 249] width 388 height 498
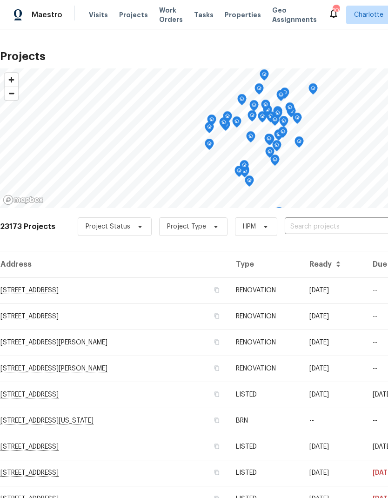
click at [314, 225] on input "text" at bounding box center [338, 227] width 107 height 14
type input "4"
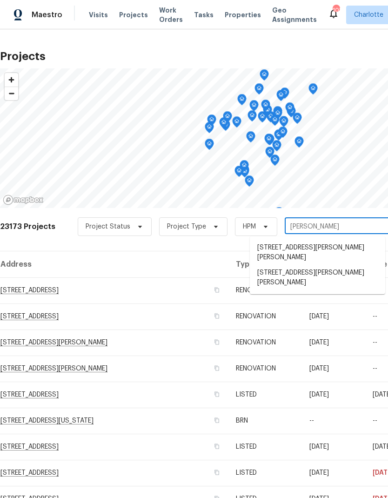
type input "[PERSON_NAME]"
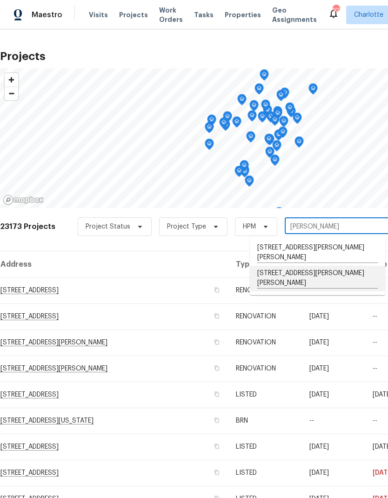
click at [343, 266] on li "[STREET_ADDRESS][PERSON_NAME][PERSON_NAME]" at bounding box center [317, 279] width 135 height 26
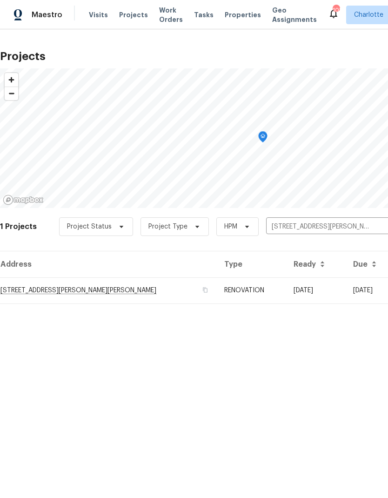
click at [36, 294] on td "[STREET_ADDRESS][PERSON_NAME][PERSON_NAME]" at bounding box center [108, 290] width 217 height 26
